Goal: Information Seeking & Learning: Learn about a topic

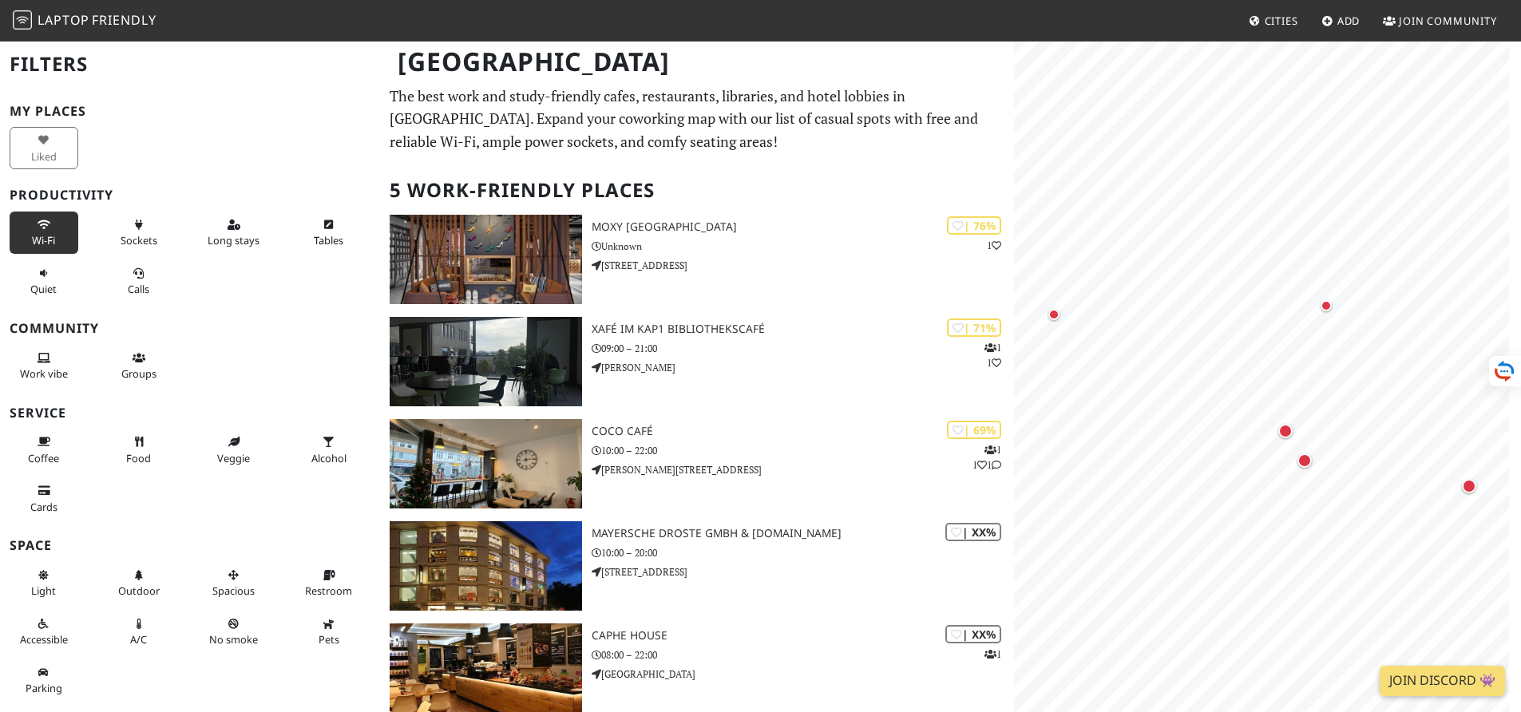
click at [52, 234] on span "Wi-Fi" at bounding box center [43, 240] width 23 height 14
click at [139, 237] on span "Sockets" at bounding box center [139, 240] width 37 height 14
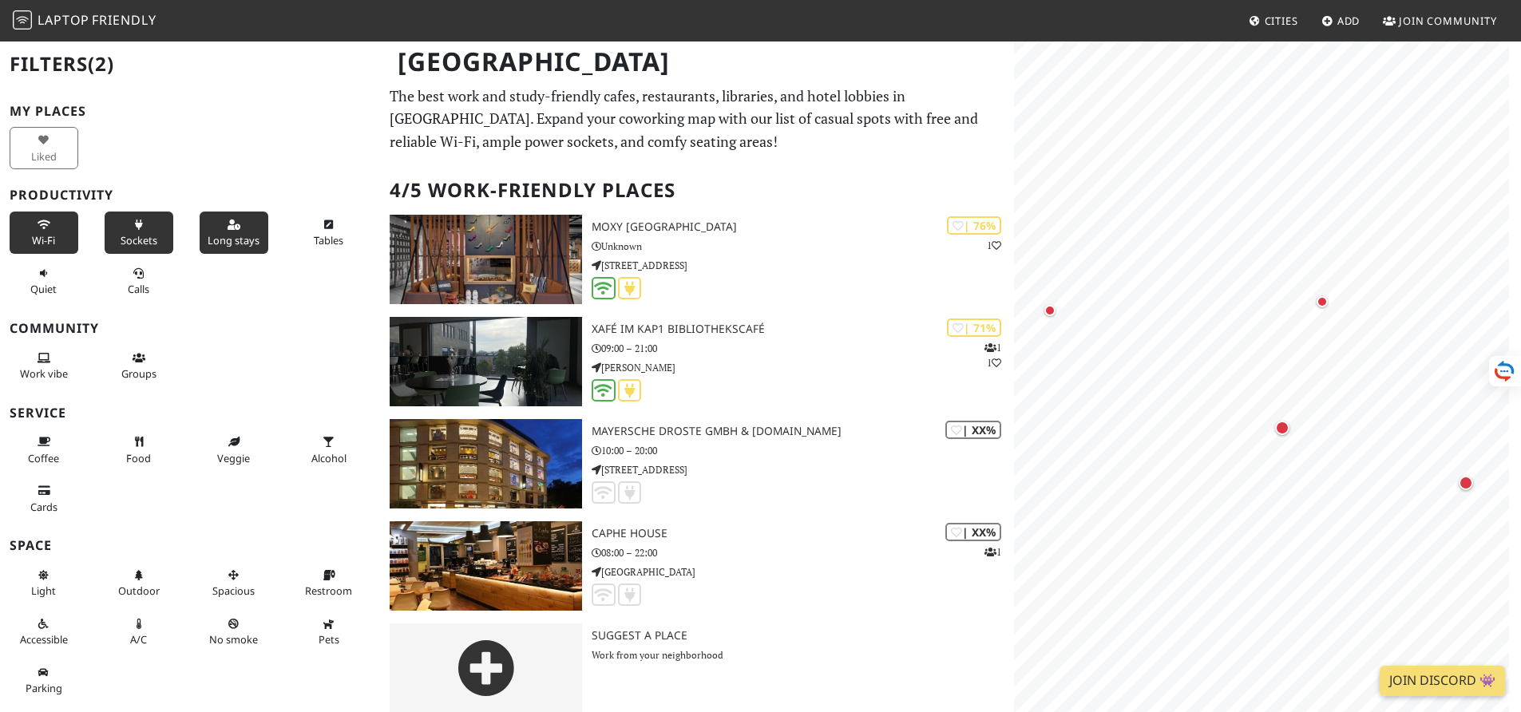
click at [227, 236] on span "Long stays" at bounding box center [234, 240] width 52 height 14
click at [71, 287] on button "Quiet" at bounding box center [44, 281] width 69 height 42
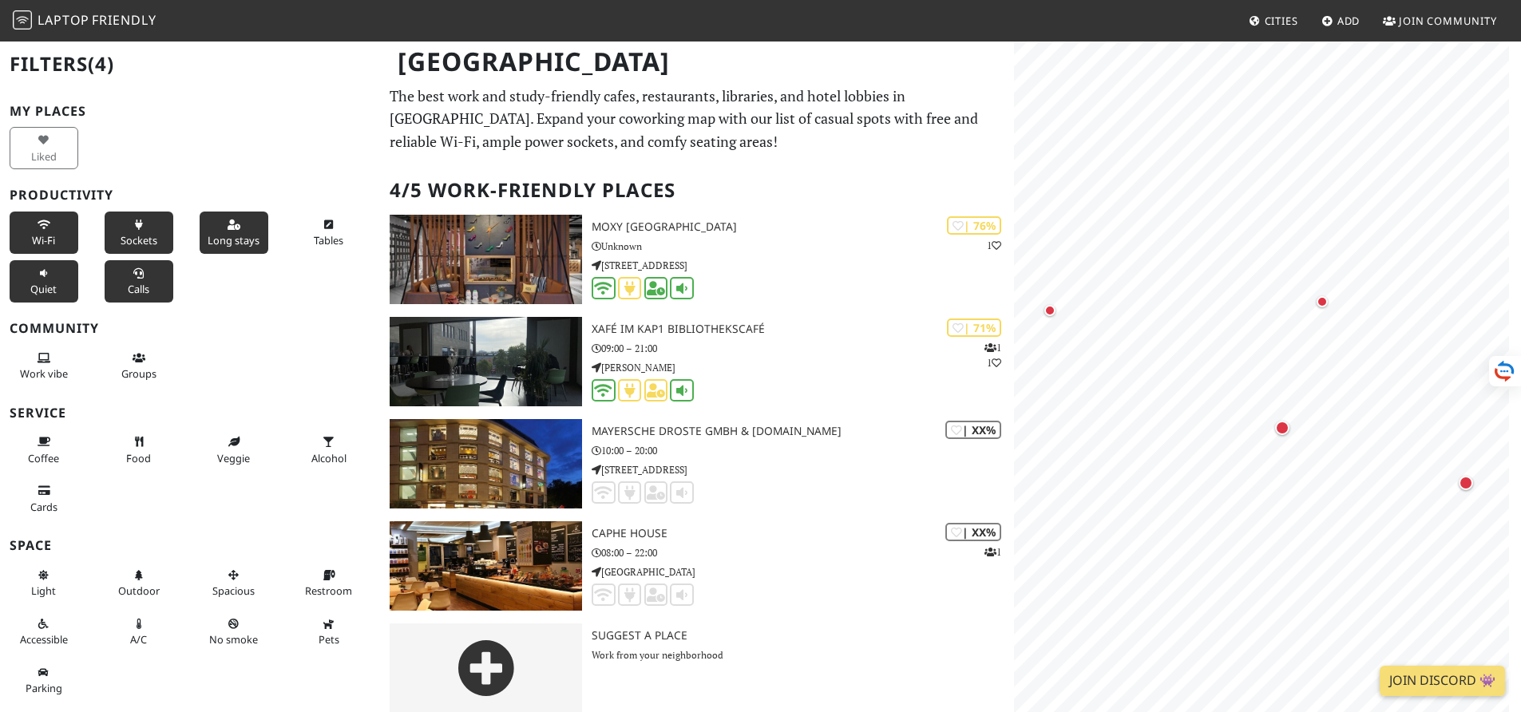
click at [128, 286] on span "Calls" at bounding box center [139, 289] width 22 height 14
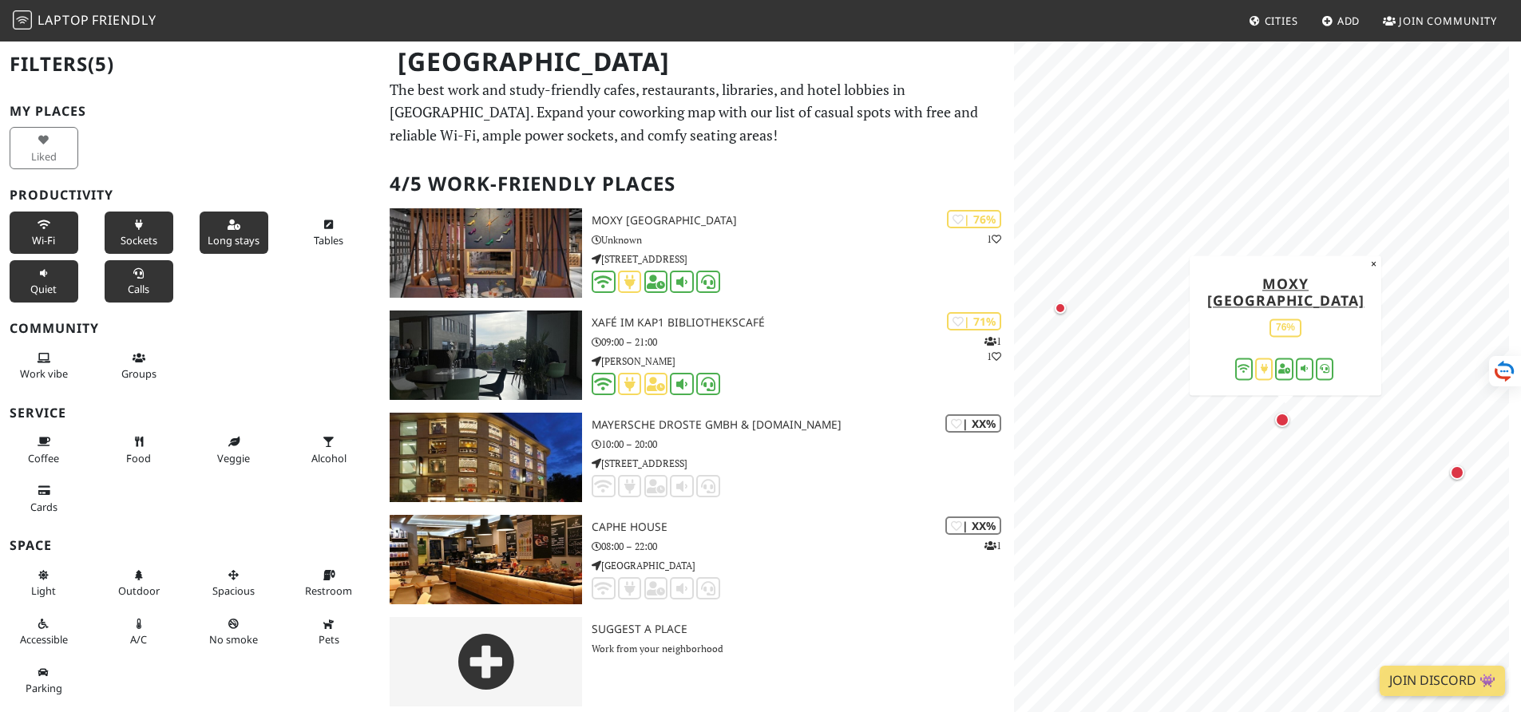
scroll to position [14, 0]
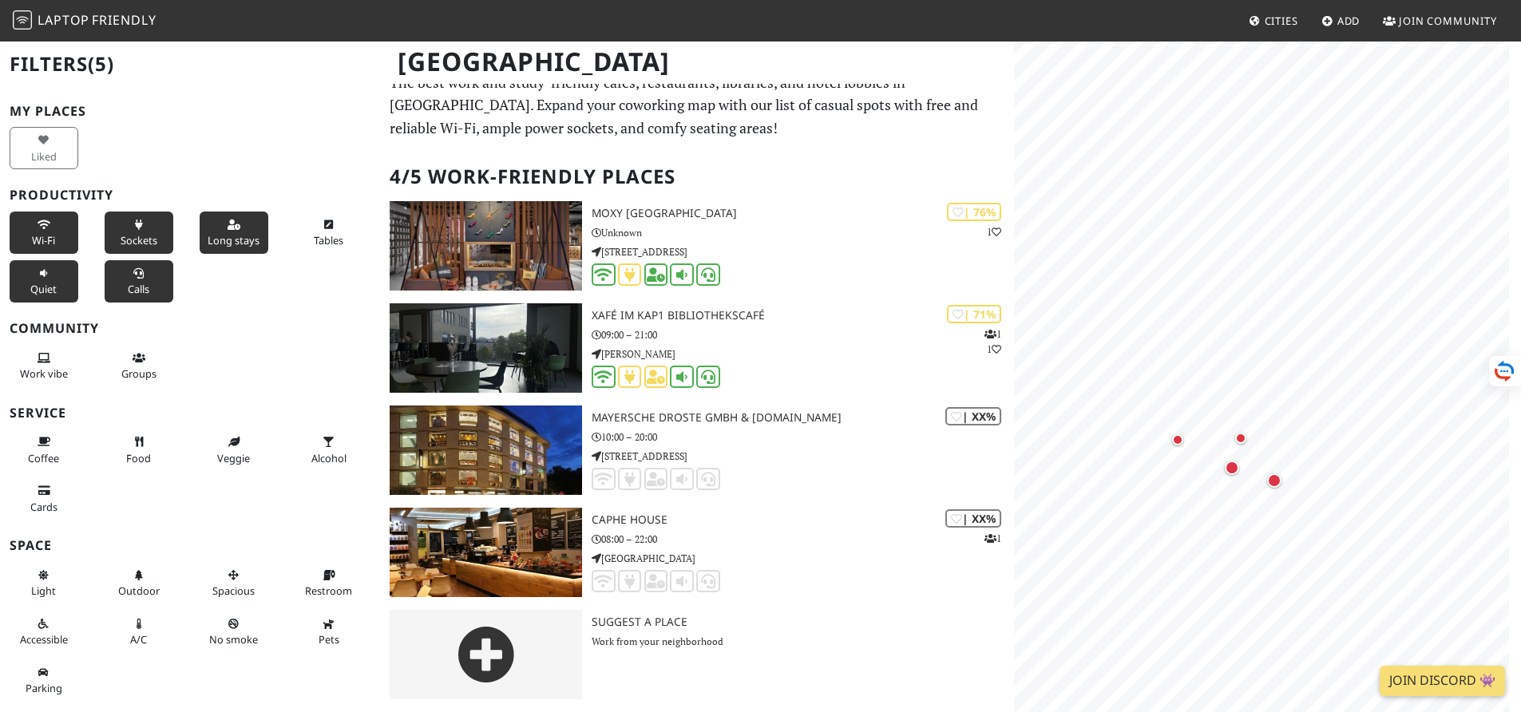
click at [47, 225] on icon at bounding box center [44, 225] width 13 height 10
click at [122, 226] on button "Sockets" at bounding box center [139, 233] width 69 height 42
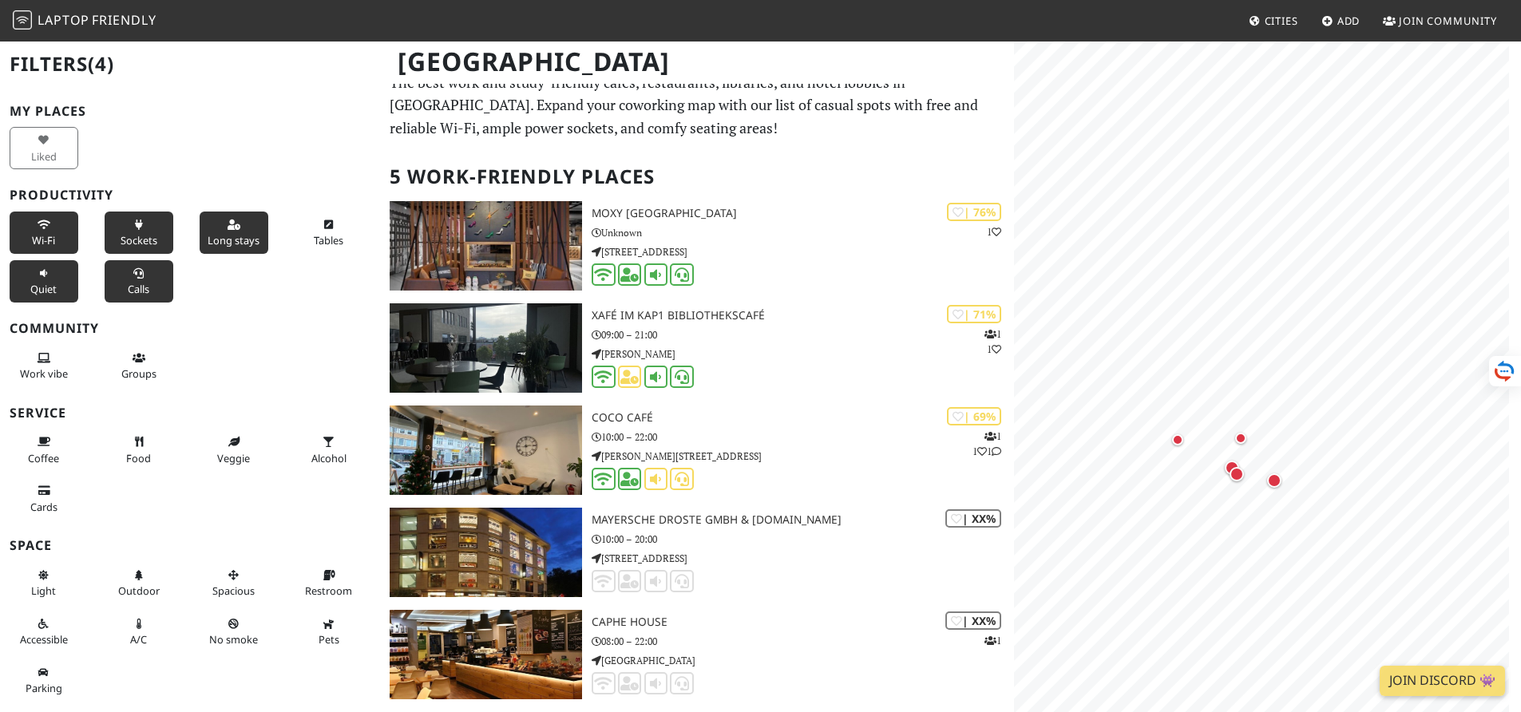
click at [133, 228] on icon at bounding box center [139, 225] width 13 height 10
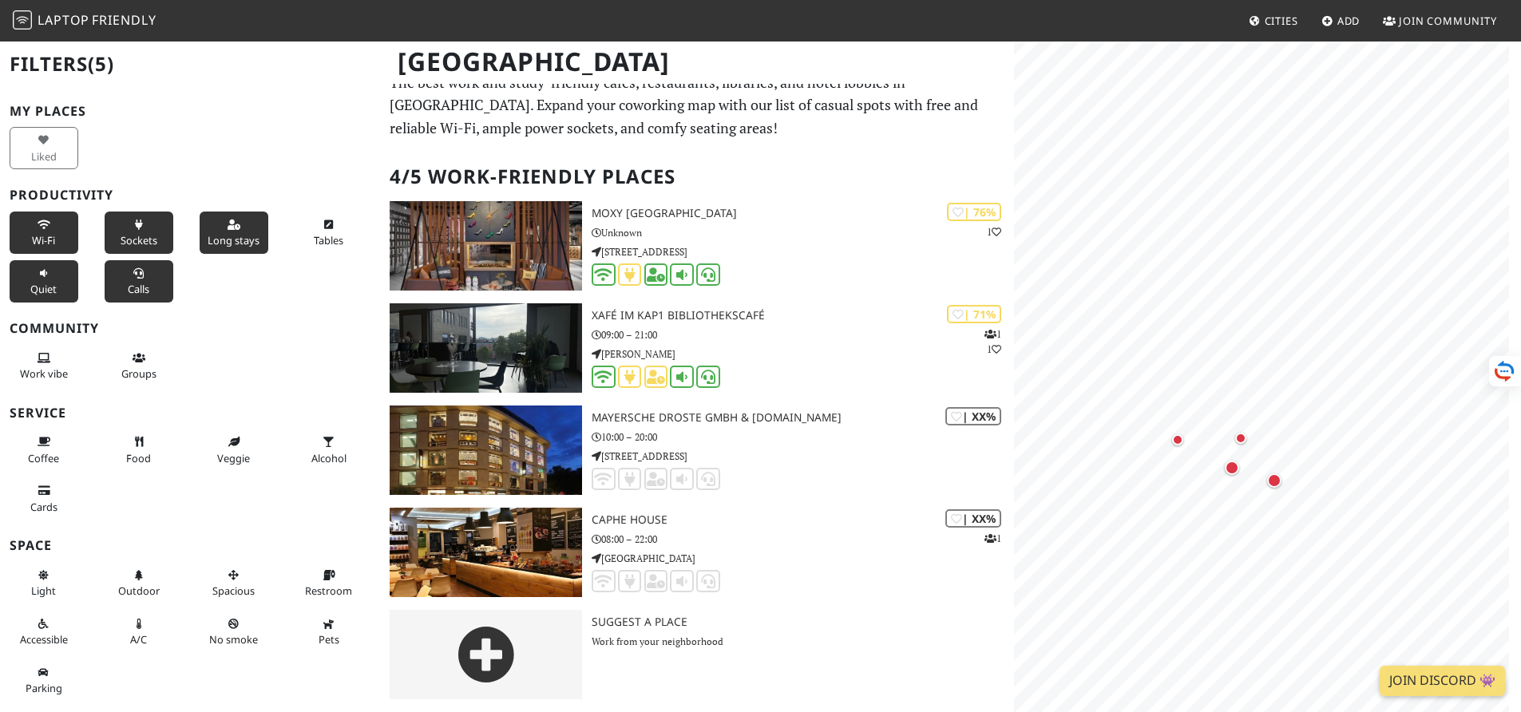
click at [133, 228] on icon at bounding box center [139, 225] width 13 height 10
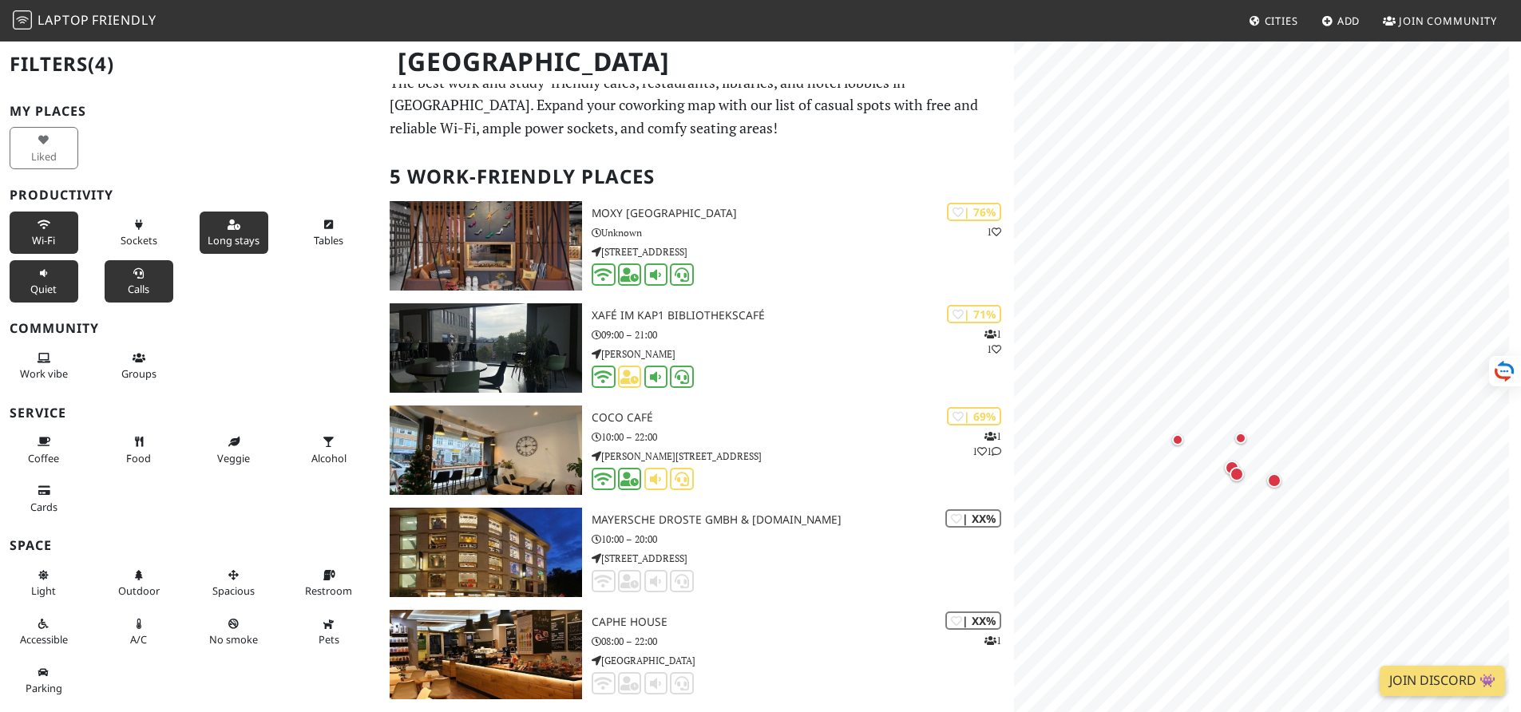
click at [238, 231] on button "Long stays" at bounding box center [234, 233] width 69 height 42
click at [341, 237] on button "Tables" at bounding box center [329, 233] width 69 height 42
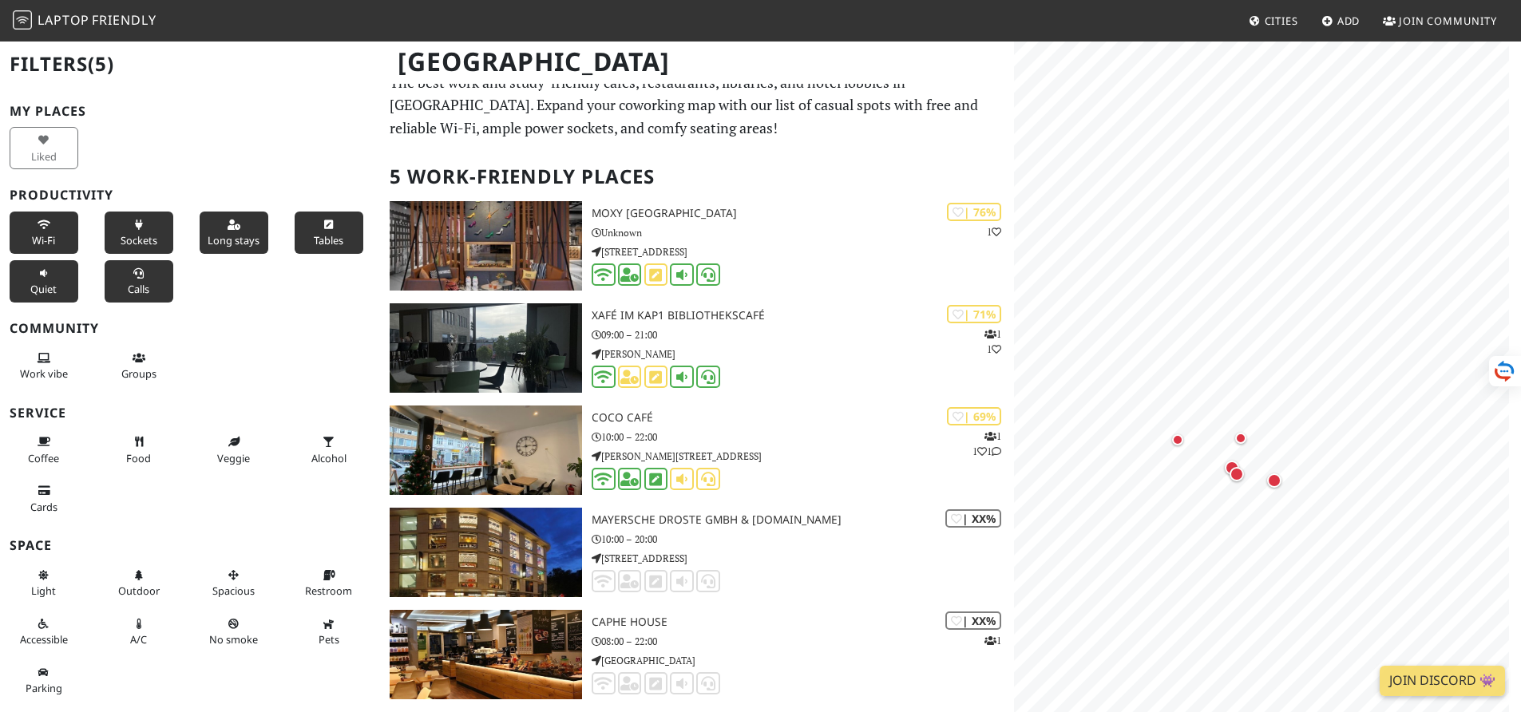
click at [137, 232] on button "Sockets" at bounding box center [139, 233] width 69 height 42
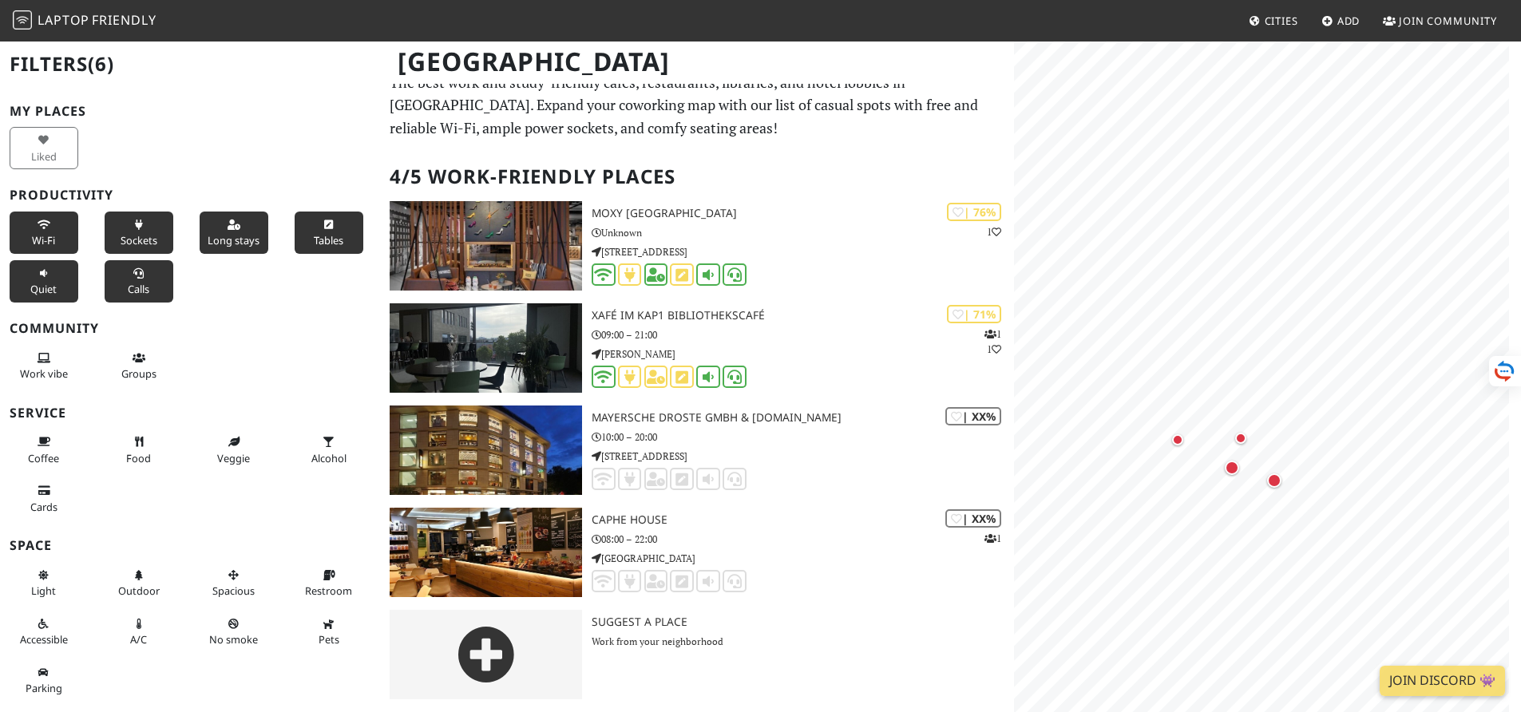
click at [137, 232] on button "Sockets" at bounding box center [139, 233] width 69 height 42
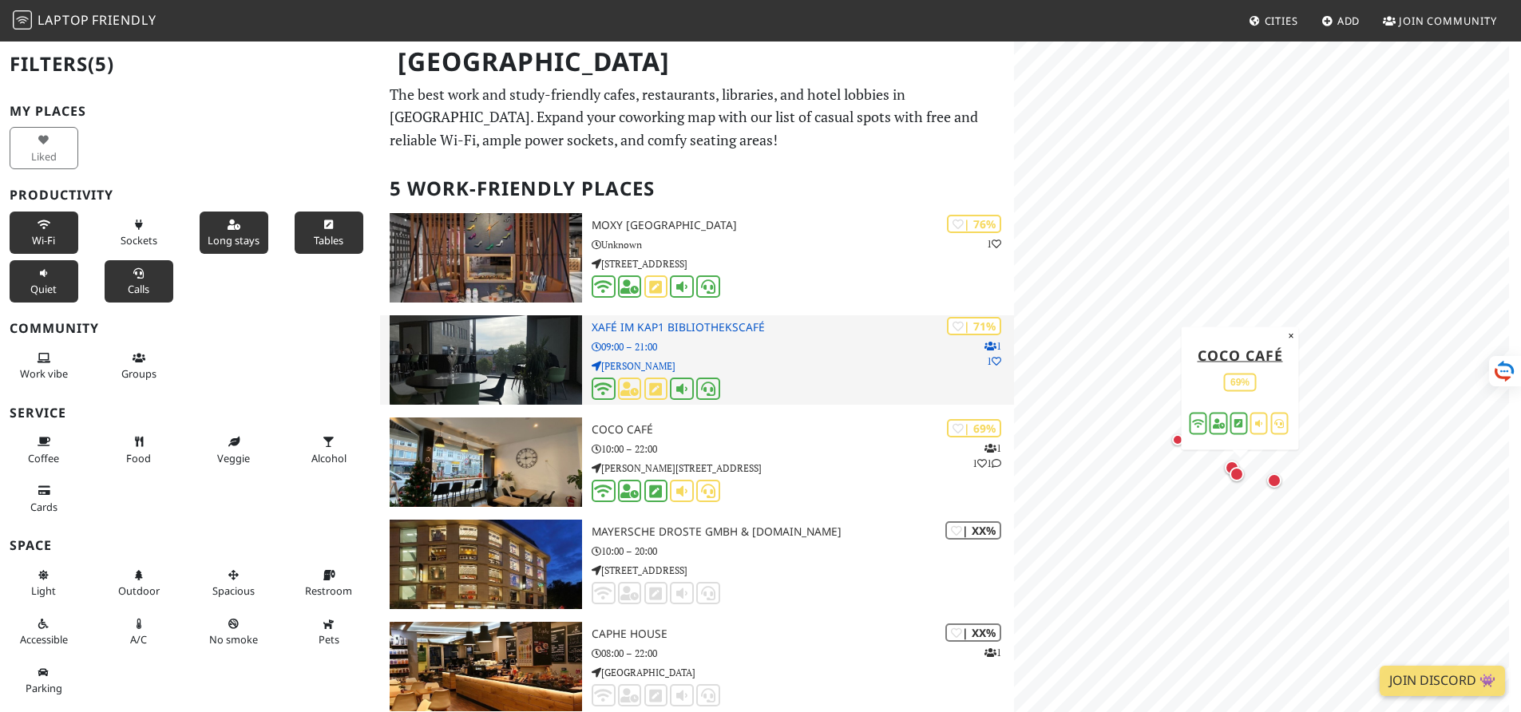
scroll to position [0, 0]
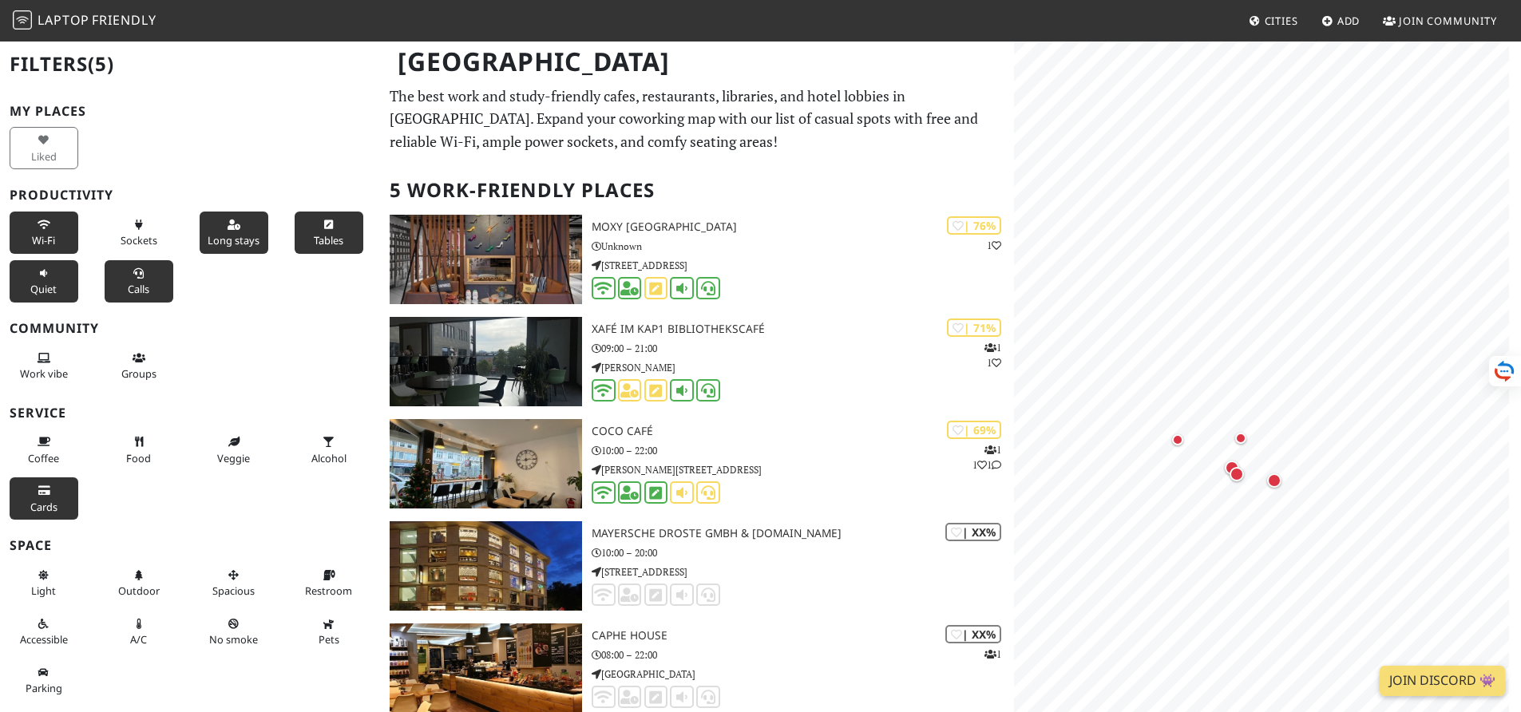
click at [57, 497] on button "Cards" at bounding box center [44, 498] width 69 height 42
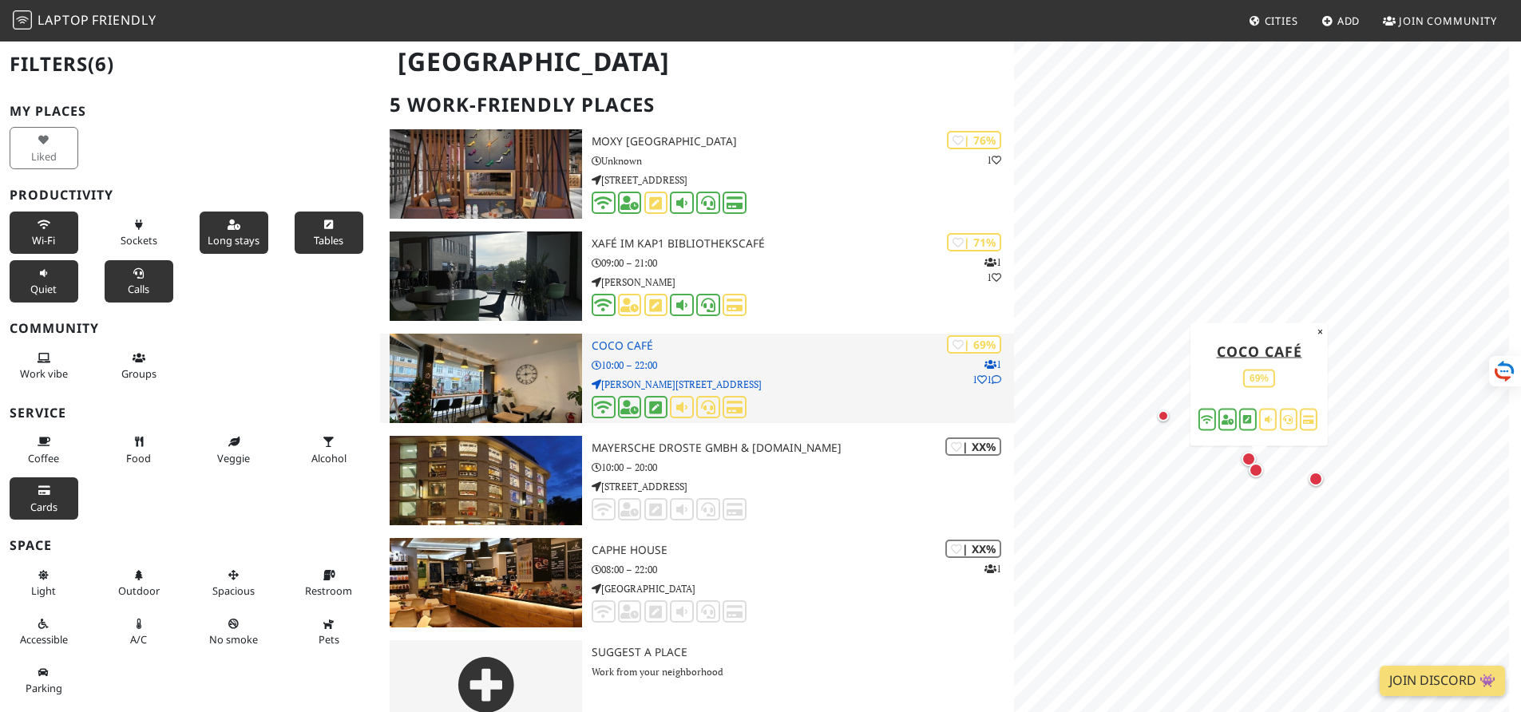
scroll to position [116, 0]
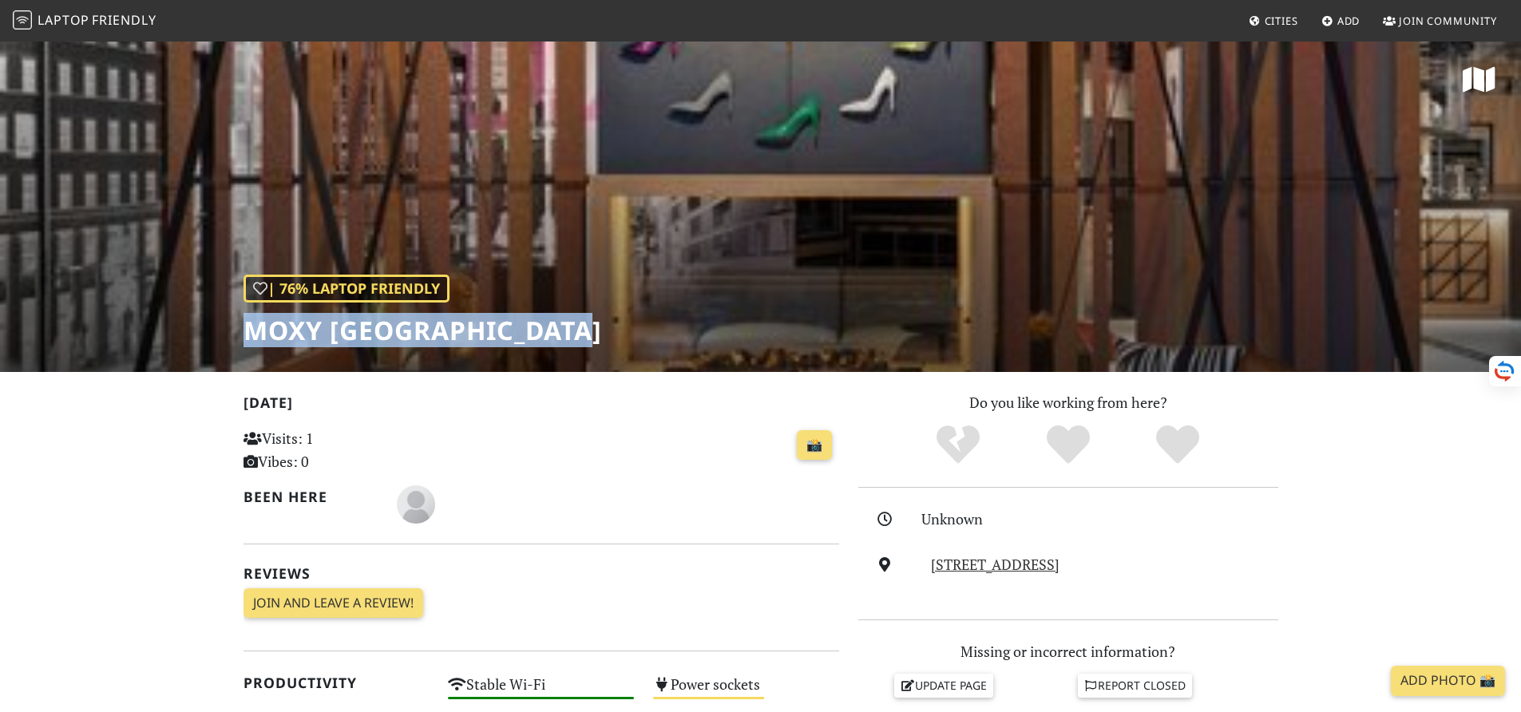
drag, startPoint x: 244, startPoint y: 332, endPoint x: 602, endPoint y: 328, distance: 357.7
click at [602, 328] on div "| 76% Laptop Friendly Moxy Duesseldorf City" at bounding box center [760, 206] width 1521 height 332
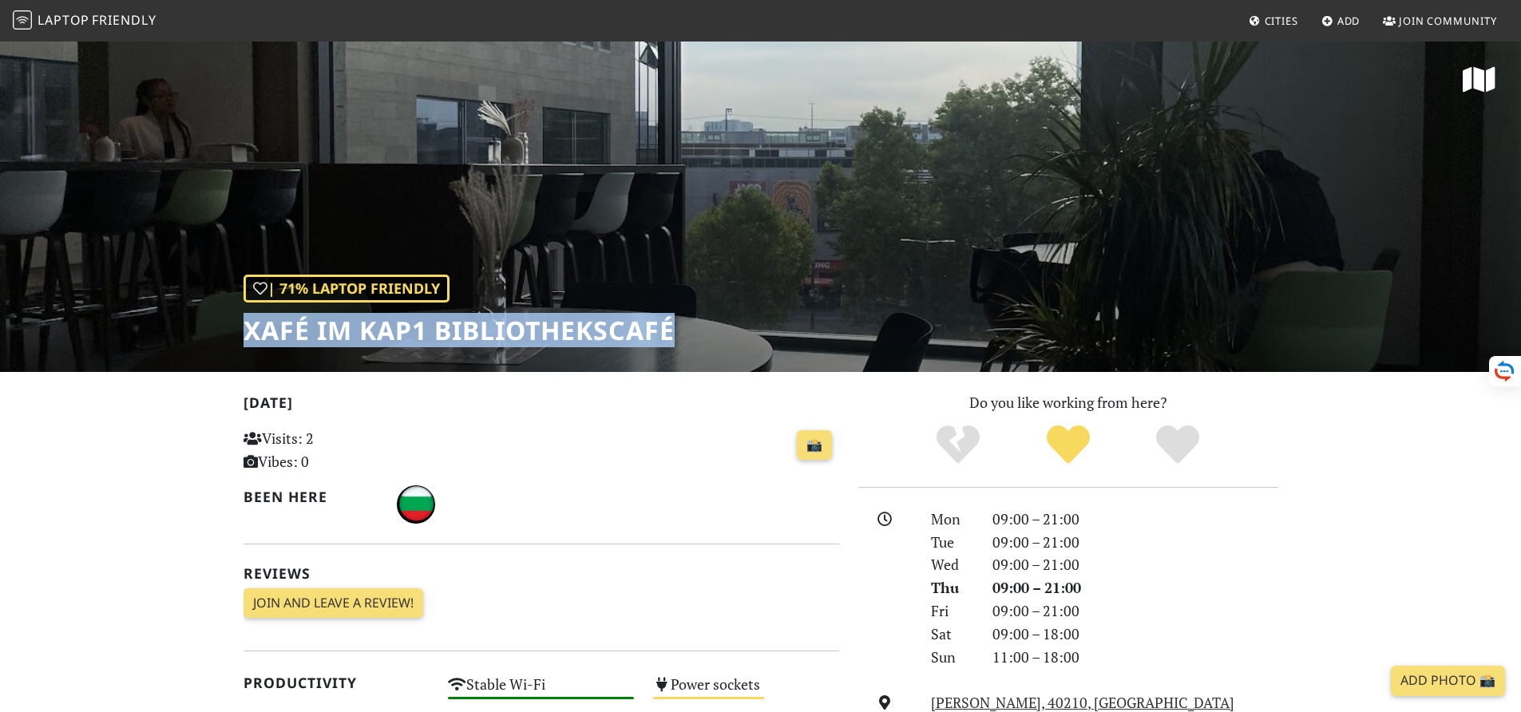
drag, startPoint x: 249, startPoint y: 336, endPoint x: 670, endPoint y: 334, distance: 420.7
click at [670, 334] on h1 "Xafé im KAP1 Bibliothekscafé" at bounding box center [458, 330] width 431 height 30
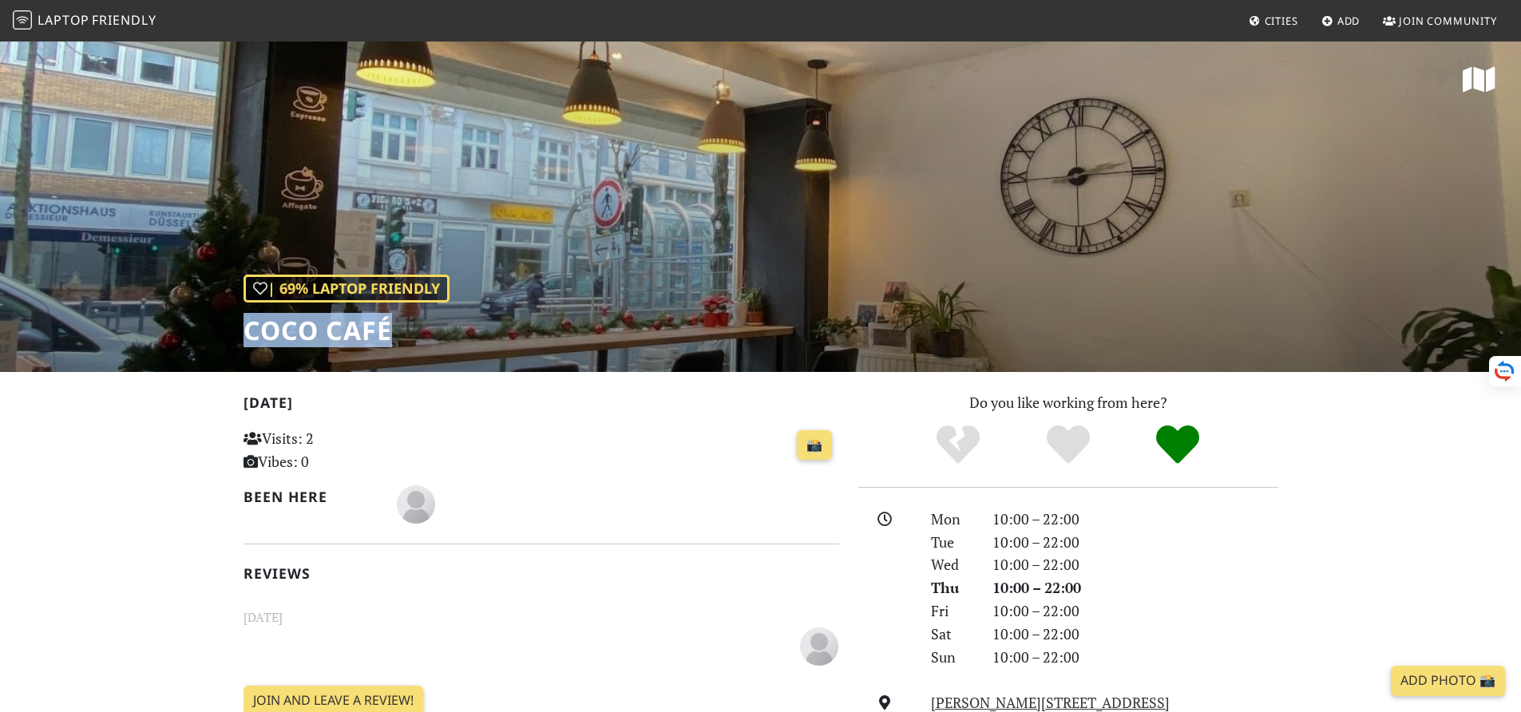
drag, startPoint x: 250, startPoint y: 339, endPoint x: 406, endPoint y: 323, distance: 156.5
click at [406, 323] on h1 "COCO Café" at bounding box center [346, 330] width 206 height 30
